Goal: Task Accomplishment & Management: Complete application form

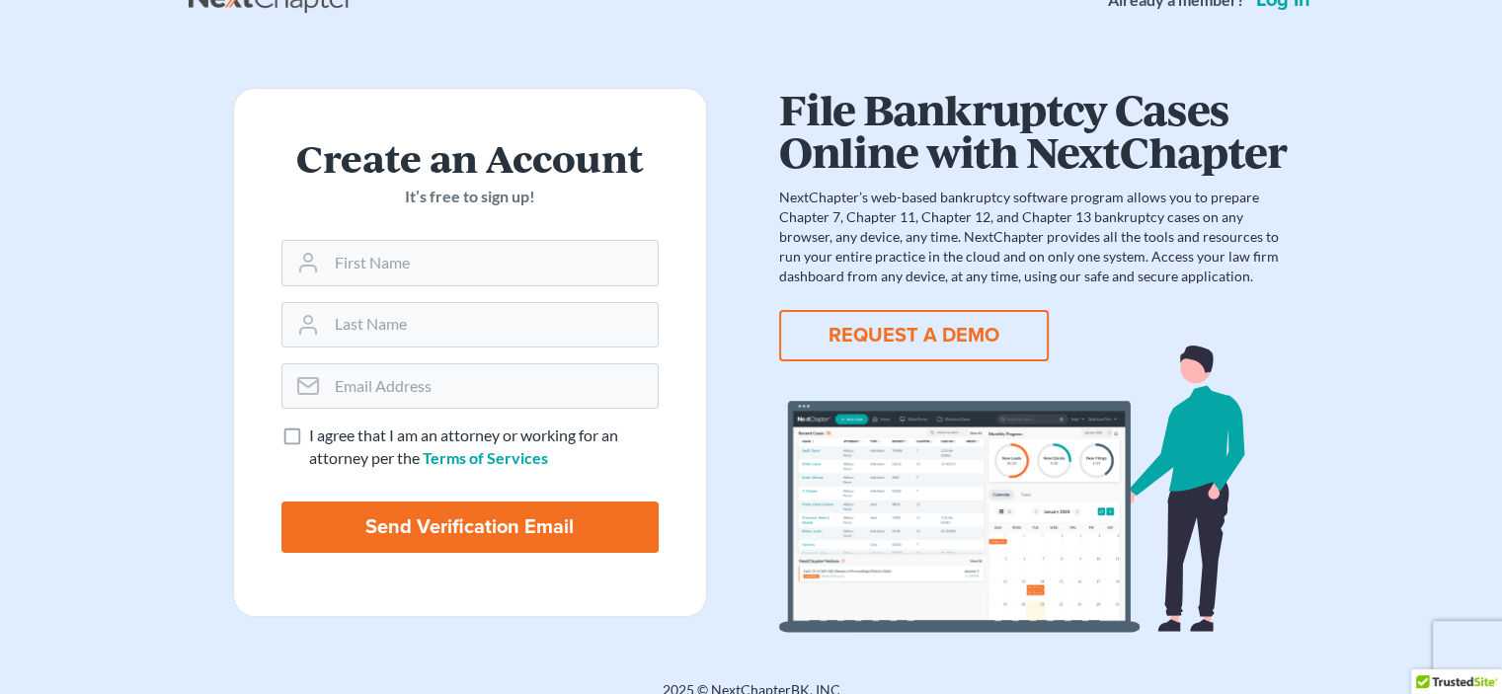
scroll to position [60, 0]
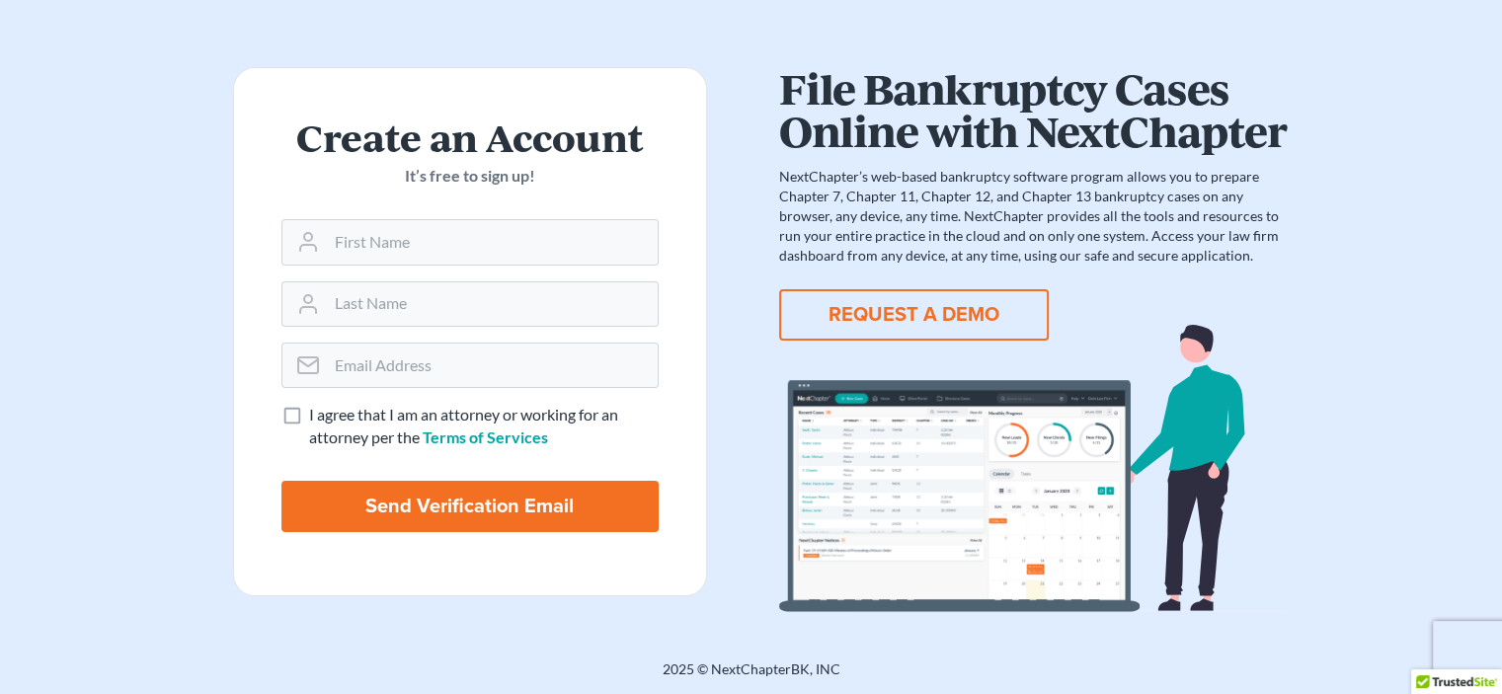
click at [874, 317] on button "REQUEST A DEMO" at bounding box center [914, 314] width 270 height 51
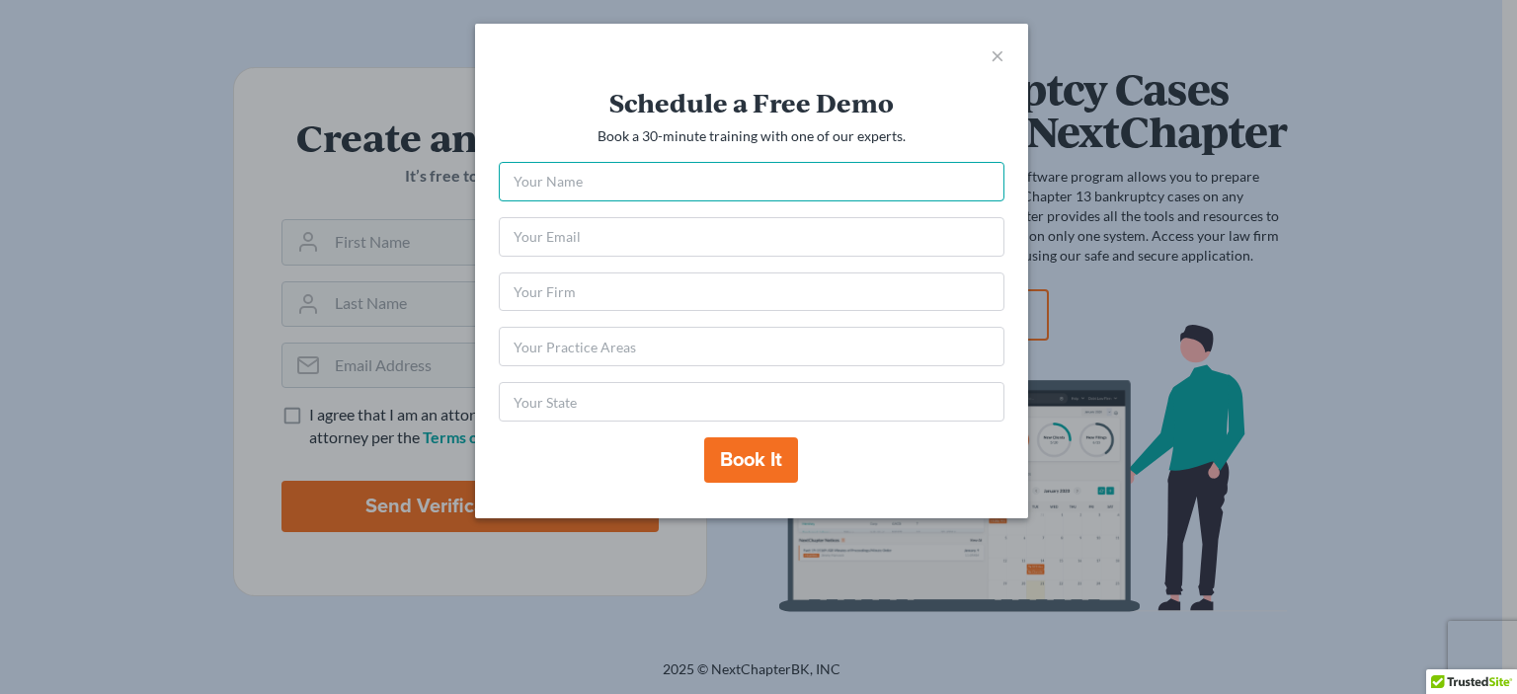
click at [600, 189] on input "text" at bounding box center [752, 182] width 506 height 40
click at [999, 54] on span "×" at bounding box center [998, 54] width 14 height 29
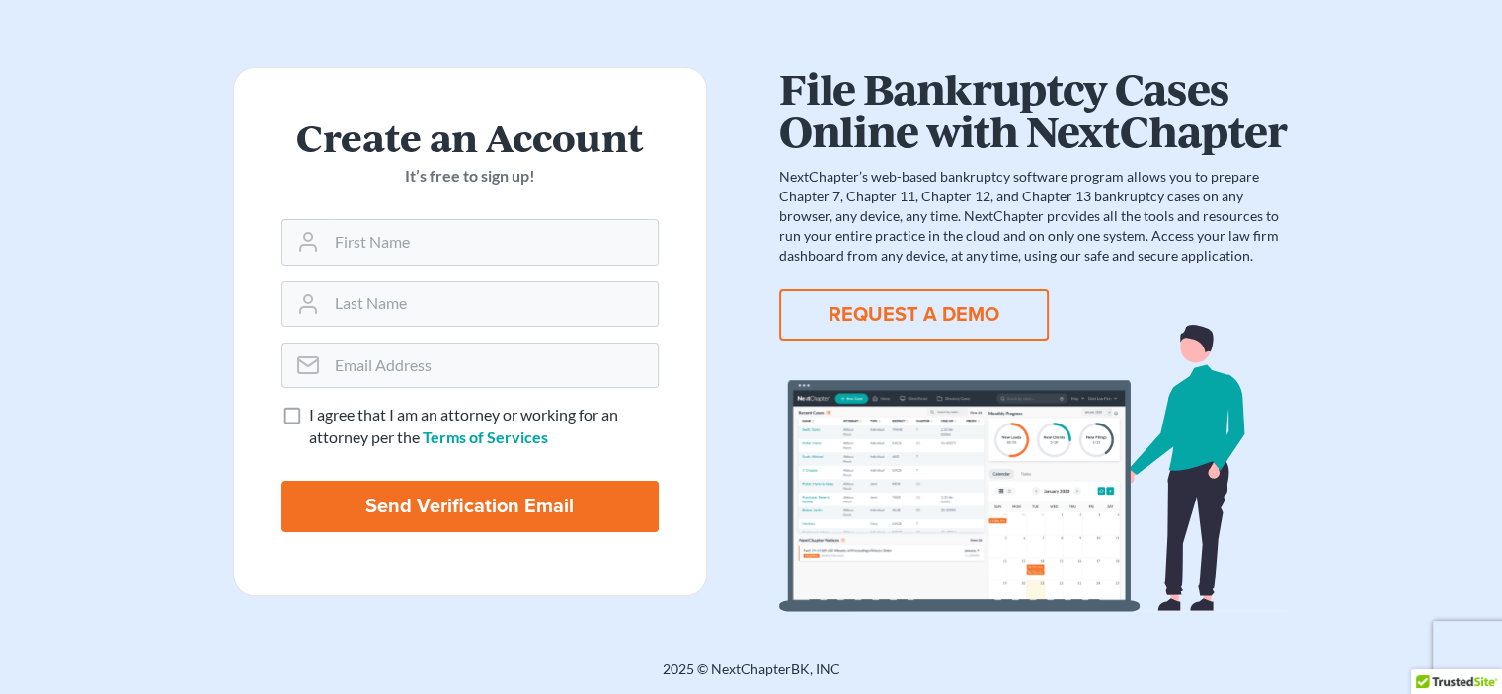
click at [830, 297] on button "REQUEST A DEMO" at bounding box center [914, 314] width 270 height 51
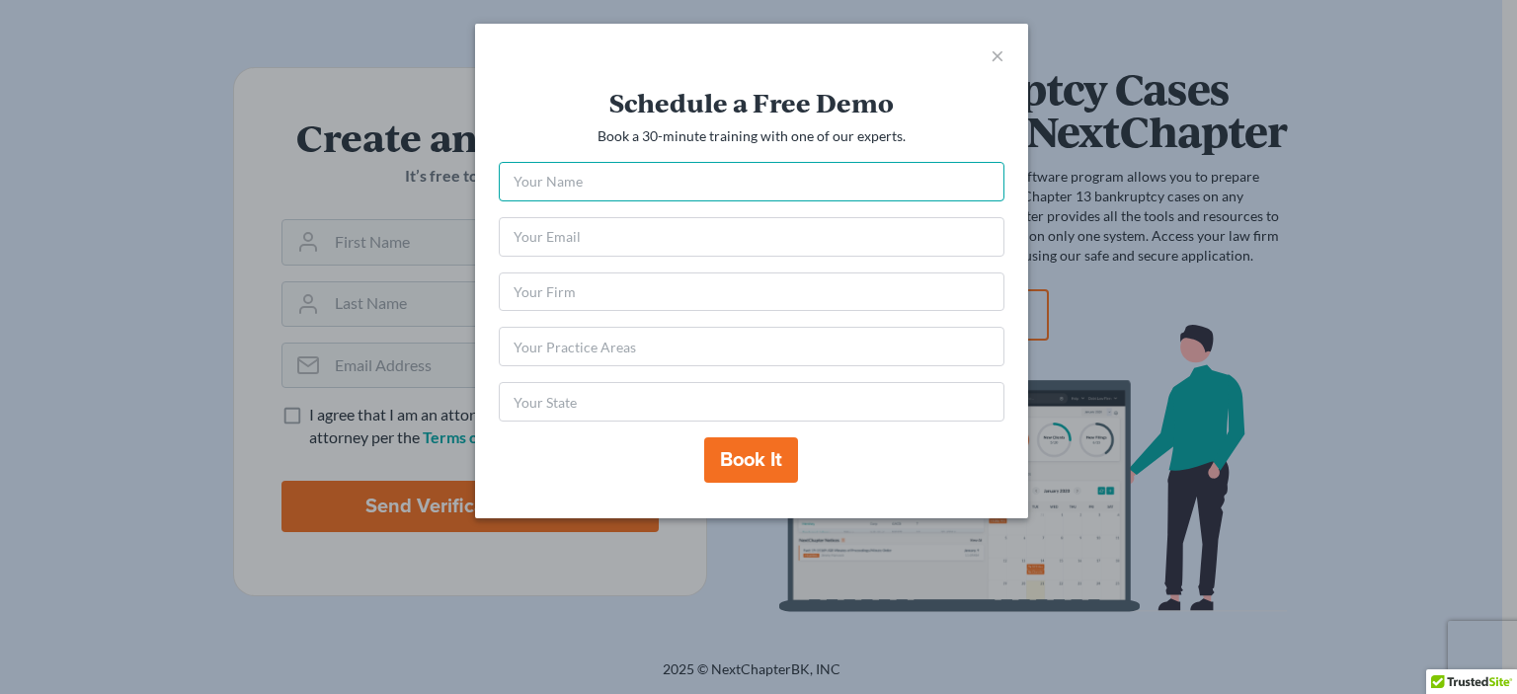
click at [618, 193] on input "text" at bounding box center [752, 182] width 506 height 40
type input "Sharon f henderson"
type input "shenderson@lsnj.org"
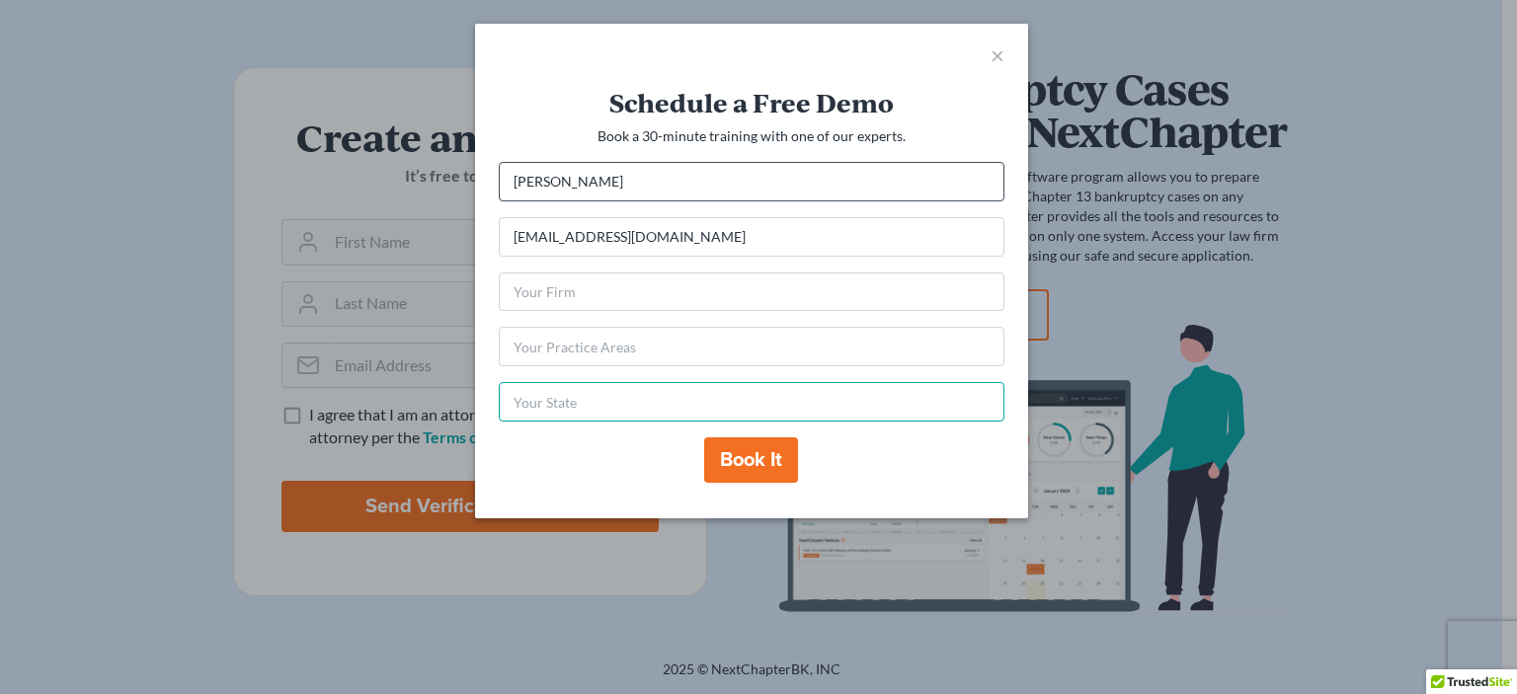
type input "NJ"
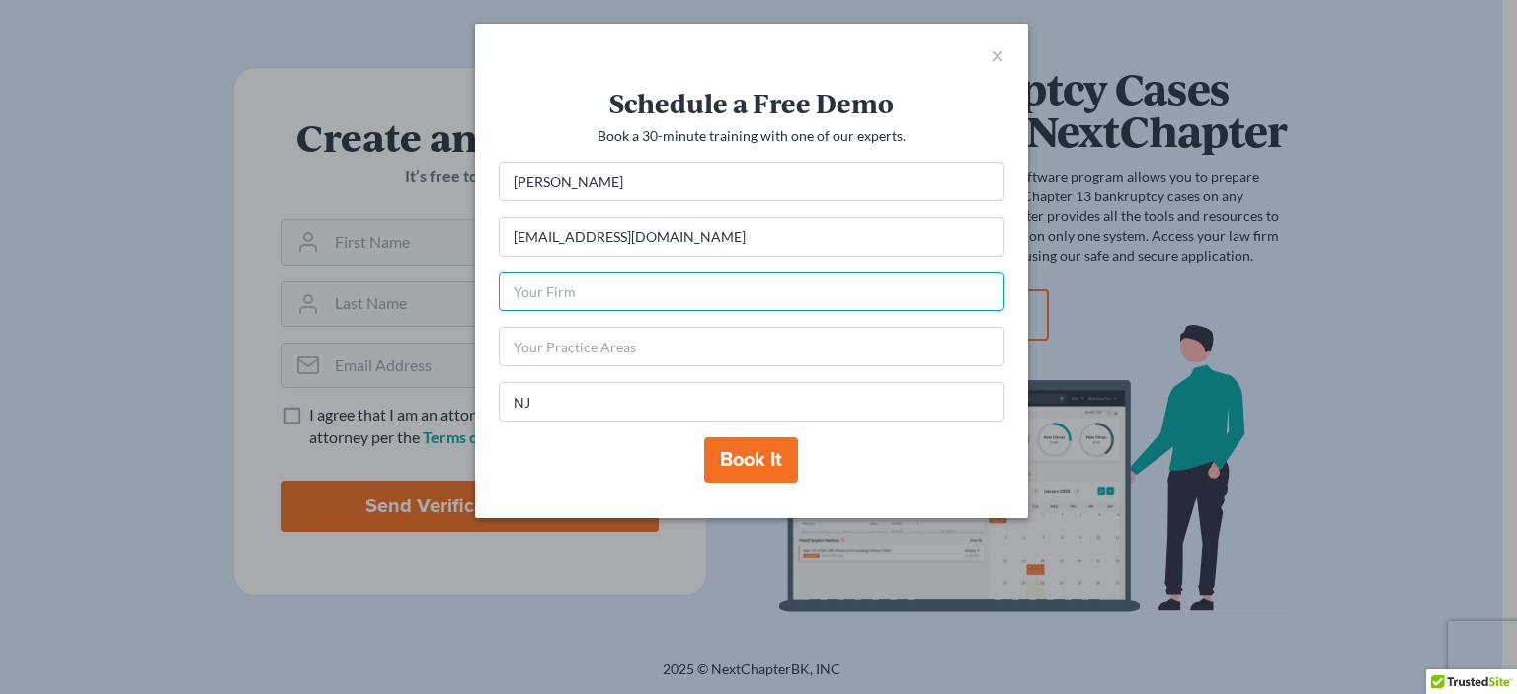
click at [630, 283] on input "text" at bounding box center [752, 293] width 506 height 40
type input "Essex-Newark Legal Services"
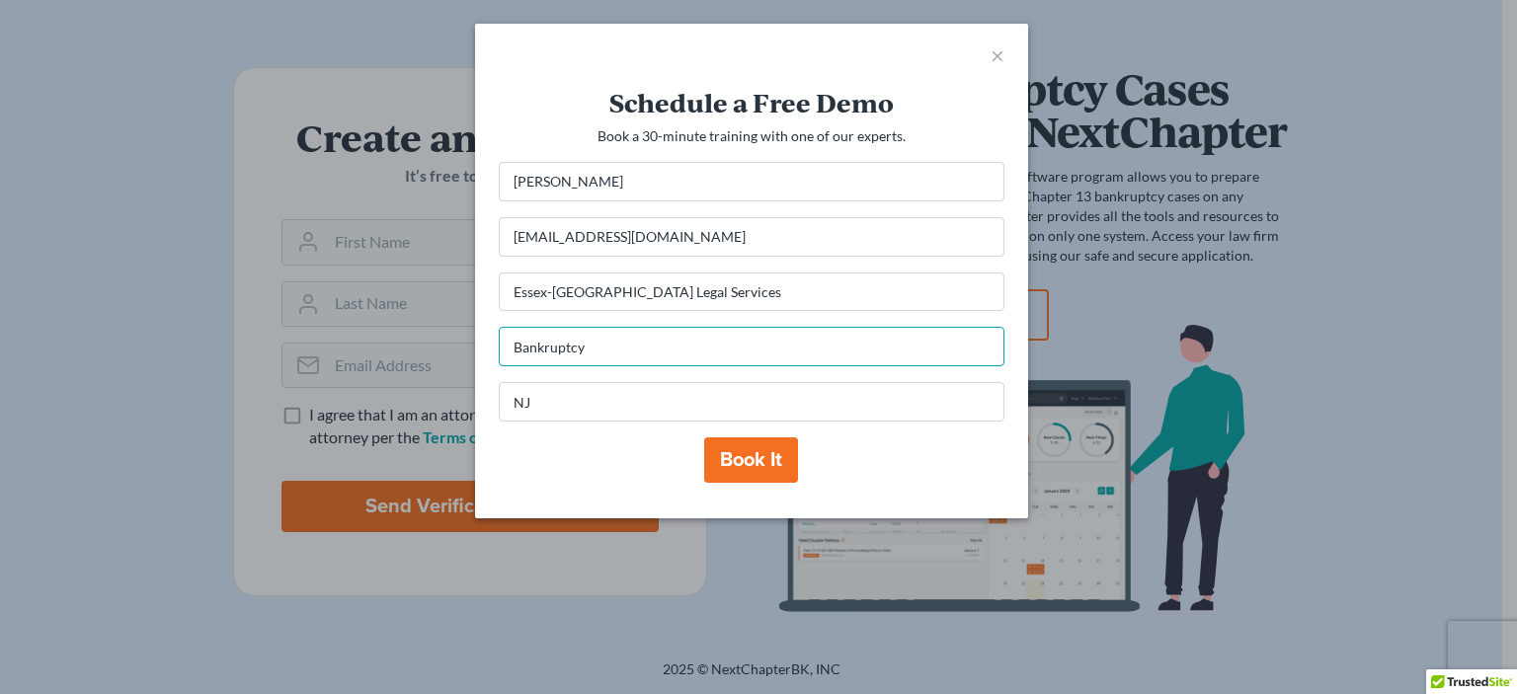
type input "Bankruptcy"
click at [728, 464] on button "Book it" at bounding box center [751, 460] width 94 height 45
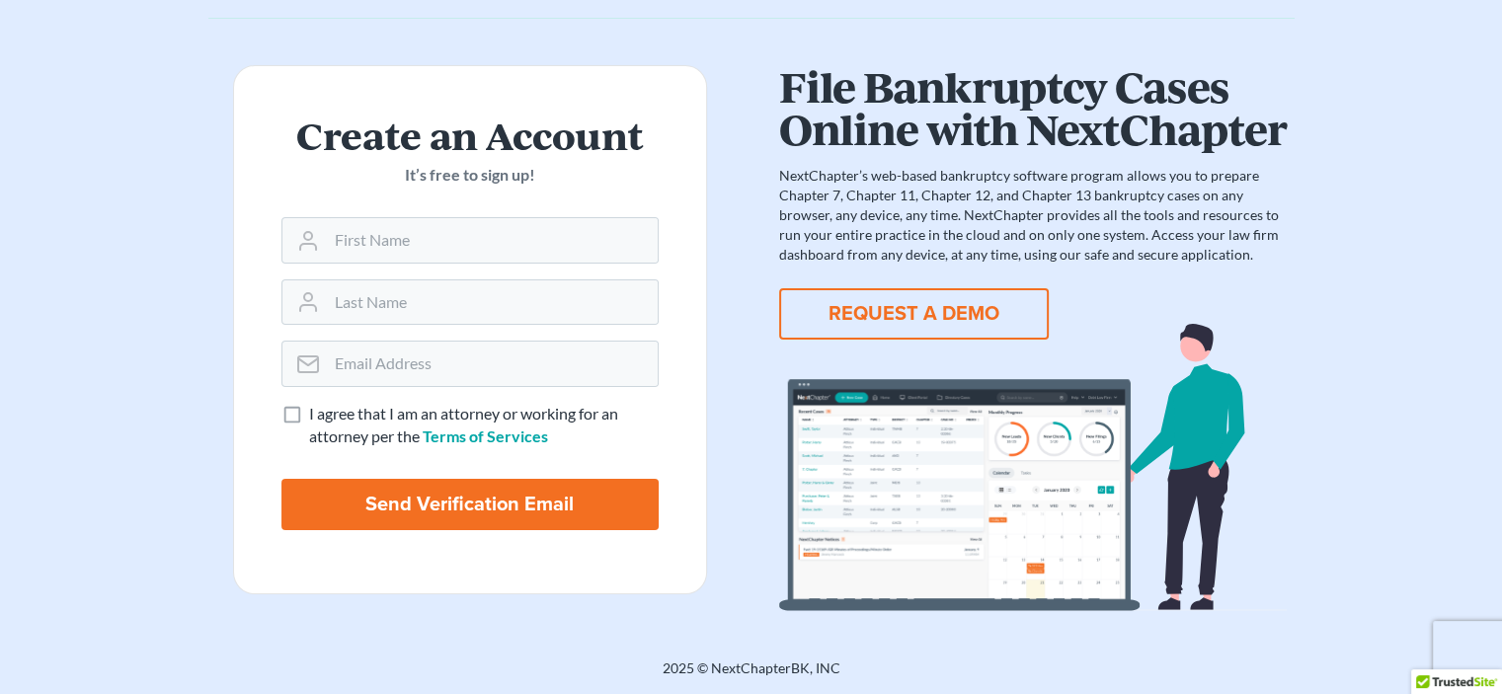
scroll to position [60, 0]
